Goal: Information Seeking & Learning: Learn about a topic

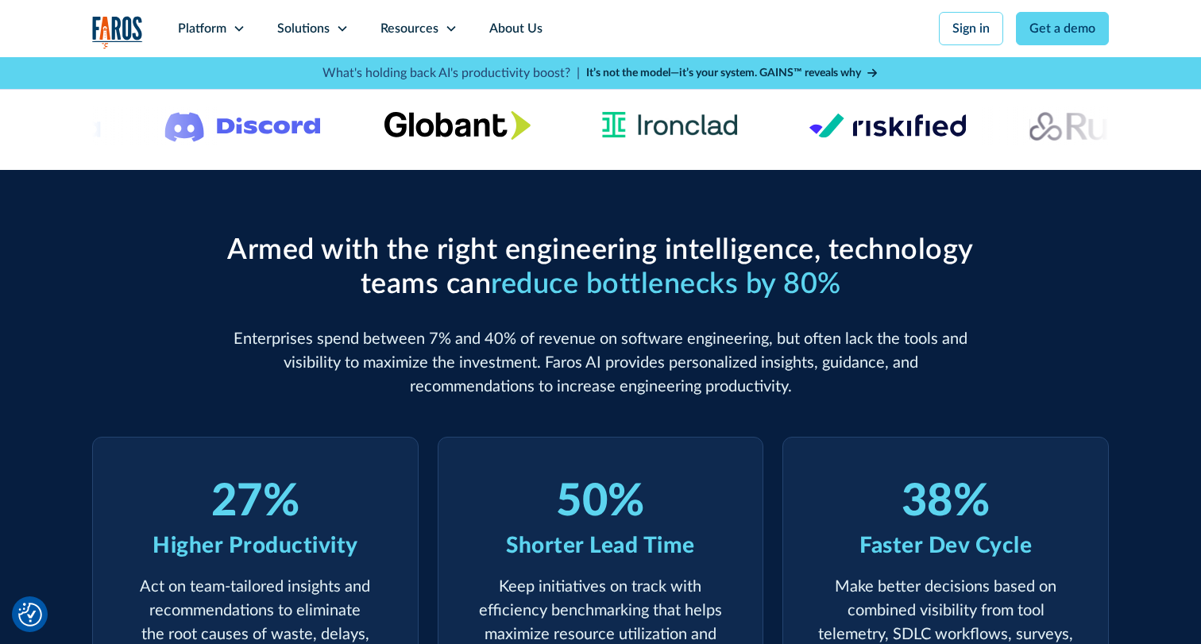
scroll to position [312, 0]
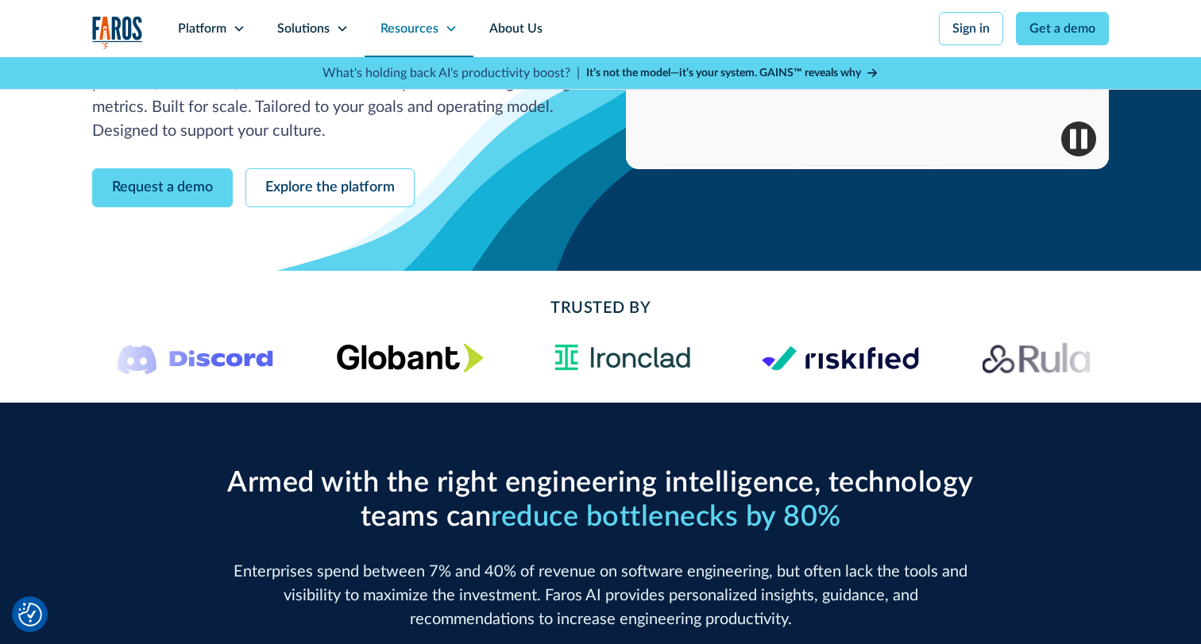
click at [422, 26] on div "Resources" at bounding box center [409, 28] width 58 height 19
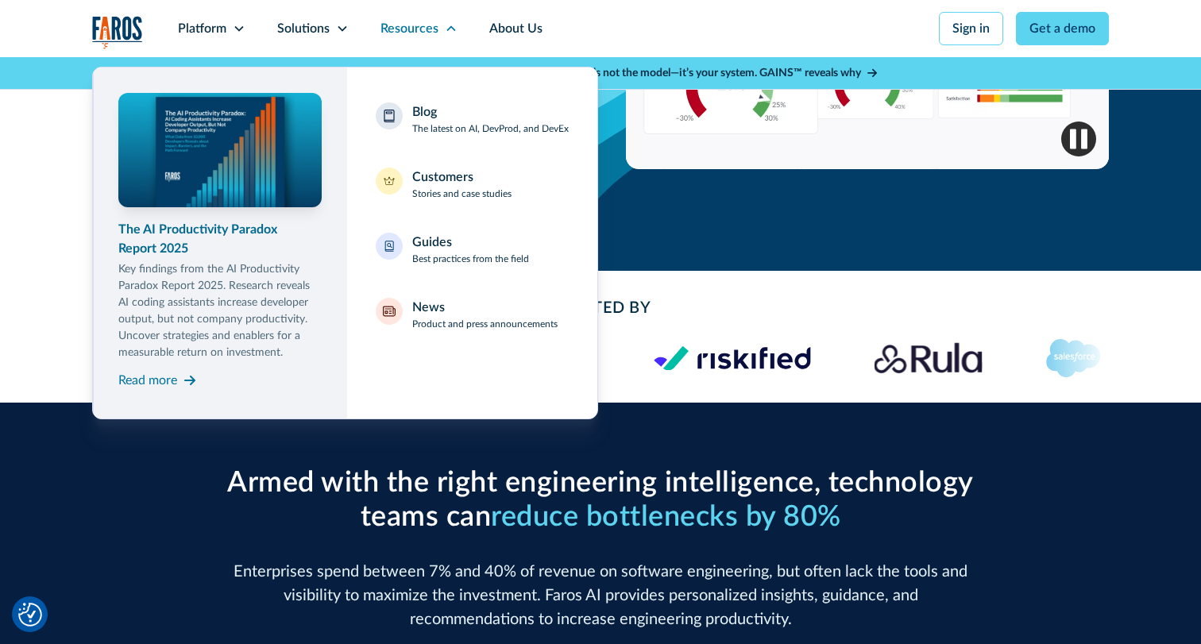
click at [209, 241] on div "The AI Productivity Paradox Report 2025" at bounding box center [219, 239] width 203 height 38
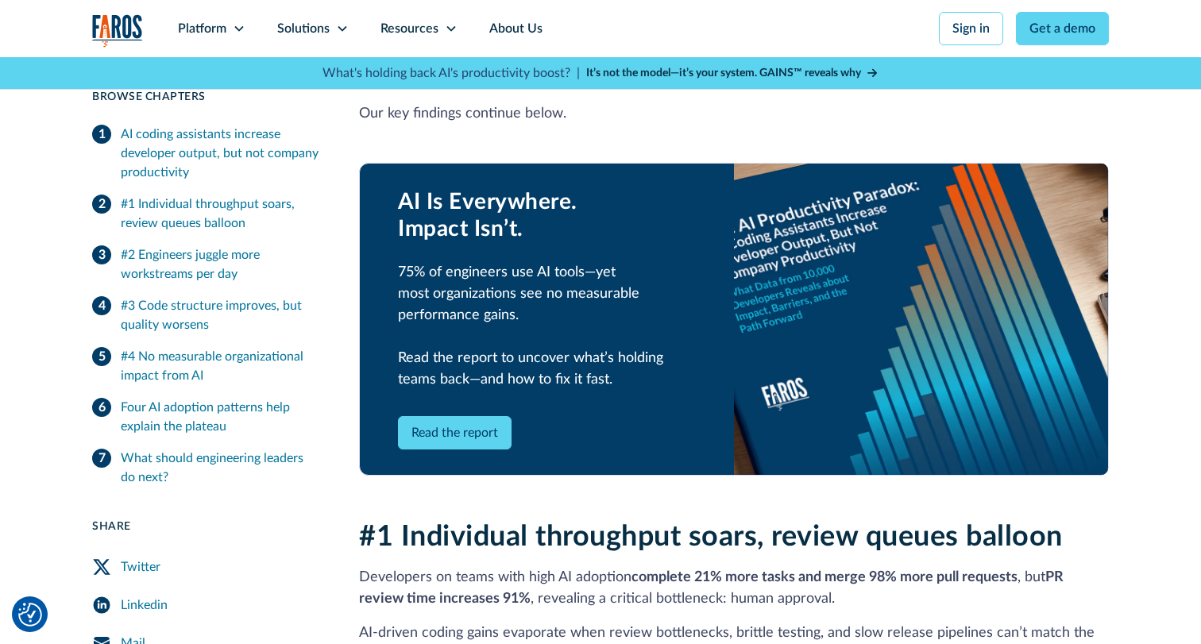
scroll to position [901, 0]
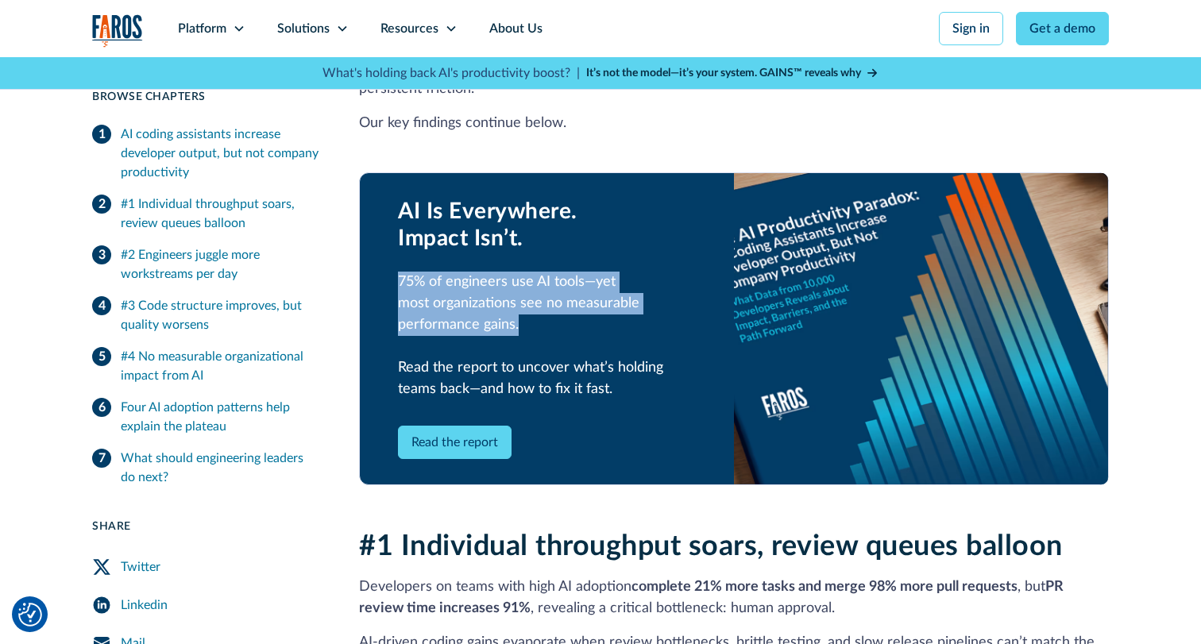
drag, startPoint x: 399, startPoint y: 263, endPoint x: 516, endPoint y: 311, distance: 127.1
click at [516, 311] on div "75% of engineers use AI tools—yet most organizations see no measurable performa…" at bounding box center [547, 336] width 298 height 129
copy div "75% of engineers use AI tools—yet most organizations see no measurable performa…"
